Goal: Transaction & Acquisition: Book appointment/travel/reservation

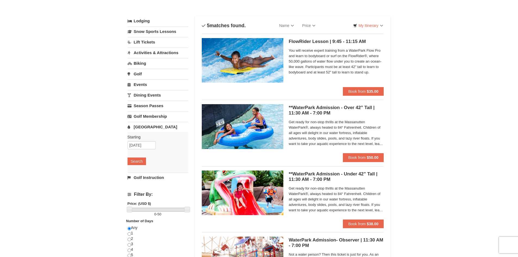
scroll to position [54, 0]
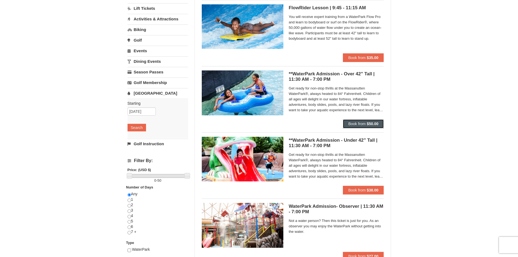
click at [377, 122] on strong "$50.00" at bounding box center [373, 123] width 12 height 4
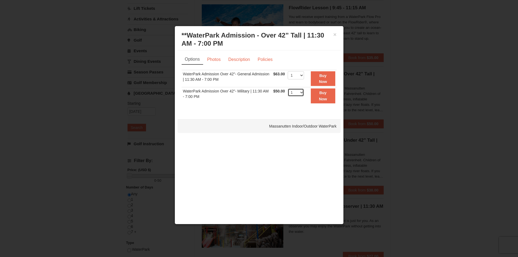
click at [299, 92] on select "1 2 3 4 5 6 7 8 9 10 11 12 13 14 15 16 17 18 19 20 21 22" at bounding box center [296, 92] width 16 height 8
select select "3"
click at [288, 88] on select "1 2 3 4 5 6 7 8 9 10 11 12 13 14 15 16 17 18 19 20 21 22" at bounding box center [296, 92] width 16 height 8
click at [326, 100] on strong "Buy Now" at bounding box center [323, 96] width 8 height 10
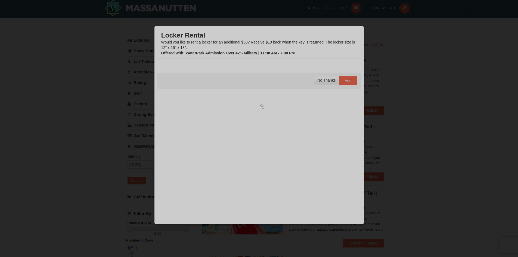
scroll to position [2, 0]
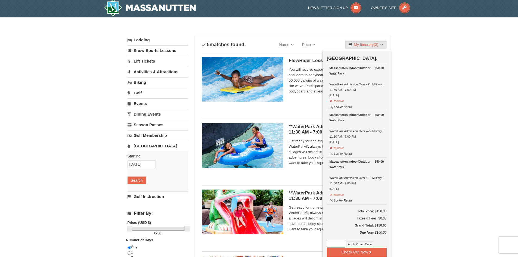
click at [426, 94] on div "× Categories List Filter My Itinerary (3) Check Out Now Water Park Pass. $50.00…" at bounding box center [259, 207] width 518 height 381
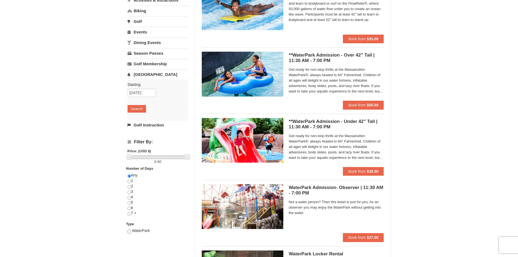
scroll to position [83, 0]
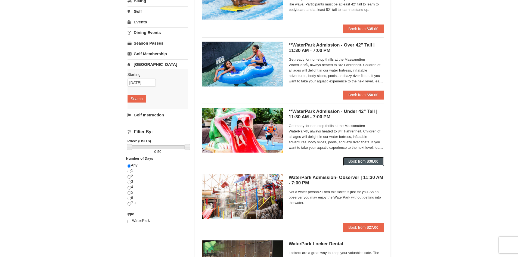
click at [372, 164] on button "Book from $38.00" at bounding box center [363, 161] width 41 height 9
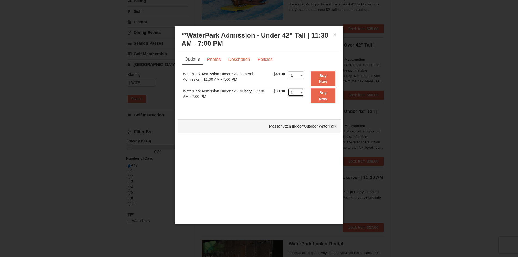
click at [300, 95] on select "1 2 3 4 5 6 7 8 9 10 11 12 13 14 15 16 17 18 19 20 21 22" at bounding box center [296, 92] width 16 height 8
click at [323, 96] on button "Buy Now" at bounding box center [323, 95] width 24 height 15
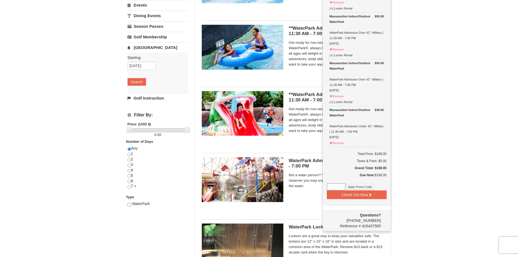
scroll to position [110, 0]
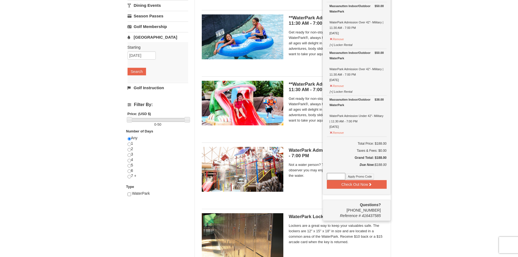
click at [331, 174] on input at bounding box center [336, 176] width 18 height 7
paste input "HS2025WPK"
type input "HS2025WPK"
click at [366, 177] on button "Apply Promo Code" at bounding box center [360, 176] width 28 height 6
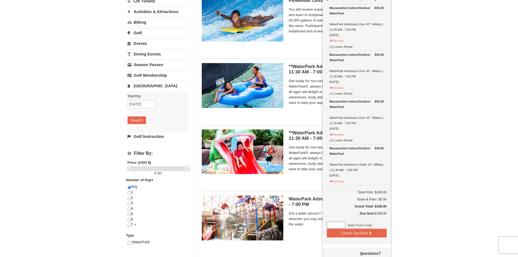
scroll to position [29, 0]
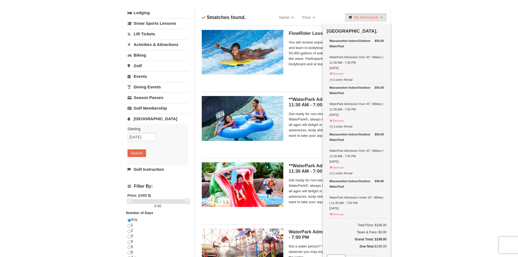
click at [430, 151] on div "× Categories List Filter My Itinerary (4) Check Out Now Water Park Pass. $50.00…" at bounding box center [259, 180] width 518 height 381
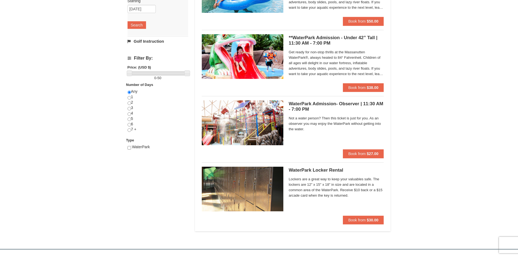
scroll to position [192, 0]
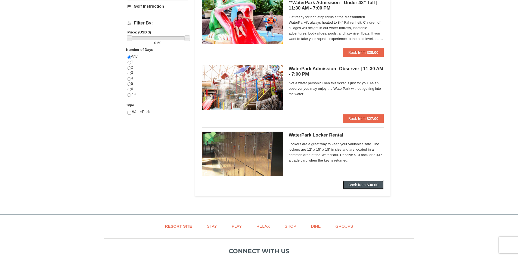
click at [372, 183] on strong "$30.00" at bounding box center [373, 185] width 12 height 4
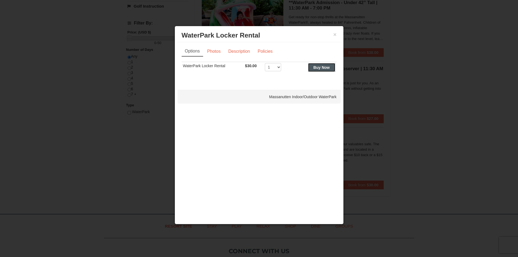
click at [320, 66] on strong "Buy Now" at bounding box center [321, 67] width 16 height 4
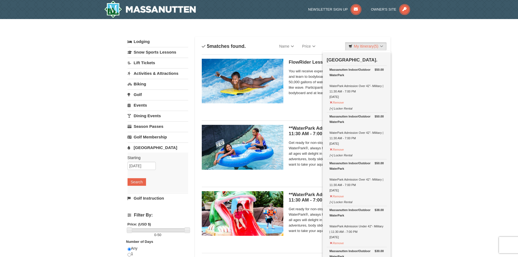
scroll to position [225, 0]
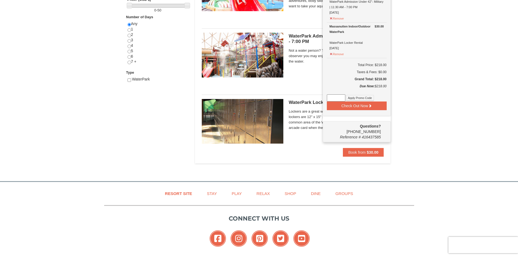
click at [449, 223] on div "Resort Site Stay Play Relax Shop Dine Groups Connect with us Facebook Instagram…" at bounding box center [259, 244] width 518 height 124
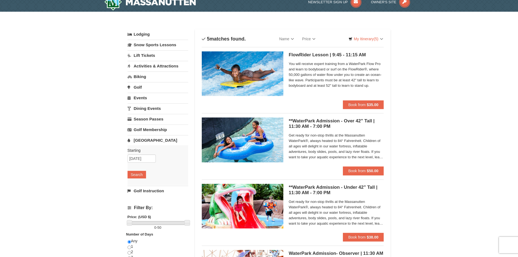
scroll to position [0, 0]
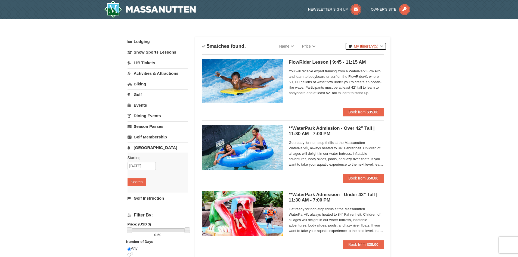
click at [364, 50] on link "My Itinerary (5)" at bounding box center [365, 46] width 41 height 8
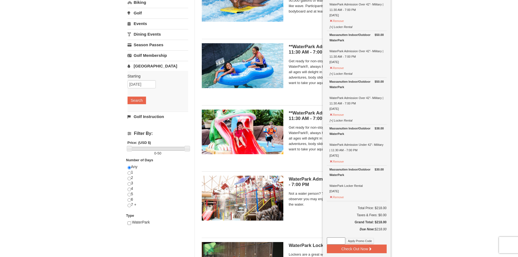
scroll to position [109, 0]
